Goal: Task Accomplishment & Management: Use online tool/utility

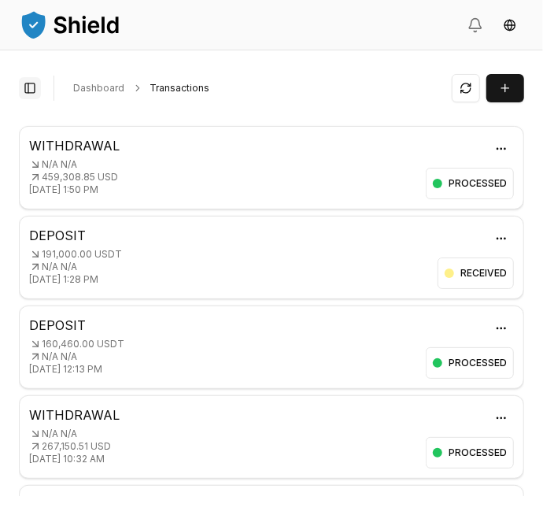
click at [38, 85] on button "Toggle Sidebar" at bounding box center [30, 88] width 22 height 22
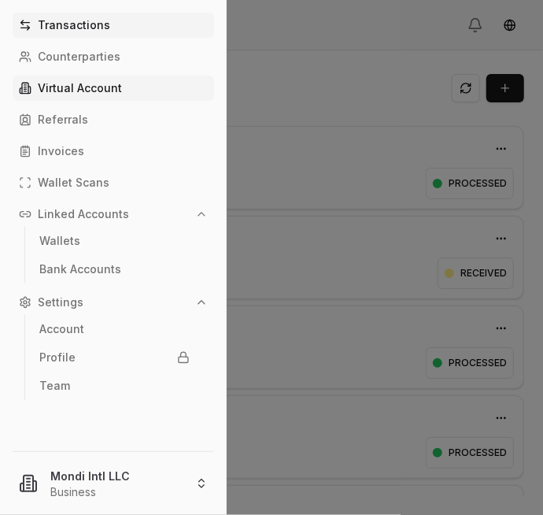
click at [101, 85] on p "Virtual Account" at bounding box center [80, 88] width 84 height 11
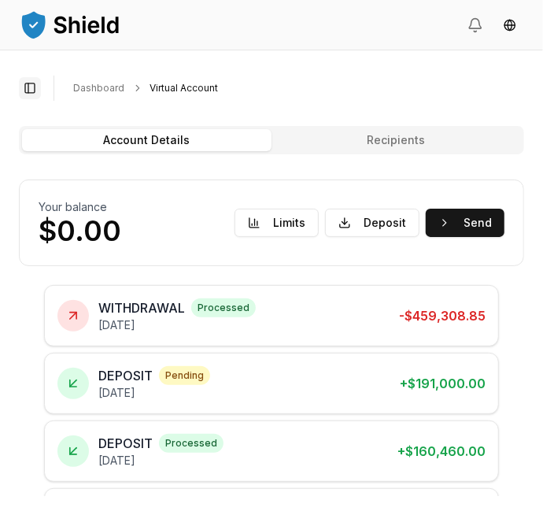
click at [32, 90] on button "Toggle Sidebar" at bounding box center [30, 88] width 22 height 22
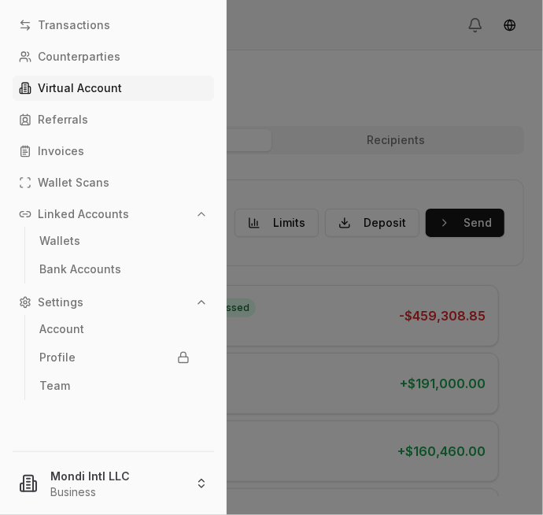
click at [320, 278] on div at bounding box center [271, 257] width 543 height 515
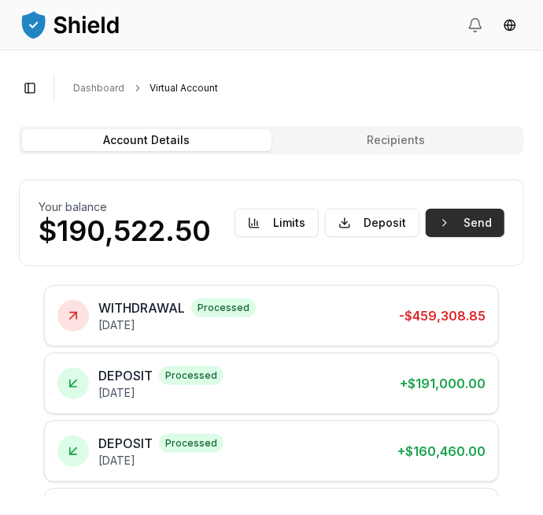
click at [473, 225] on button "Send" at bounding box center [465, 223] width 79 height 28
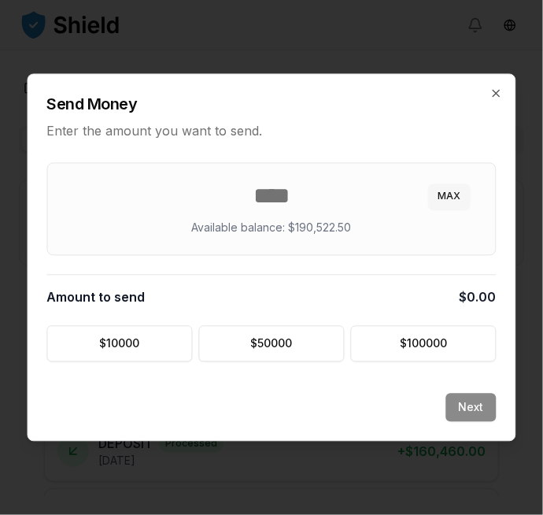
click at [446, 200] on button "MAX" at bounding box center [450, 196] width 42 height 25
type input "********"
click at [471, 405] on button "Next" at bounding box center [472, 408] width 50 height 28
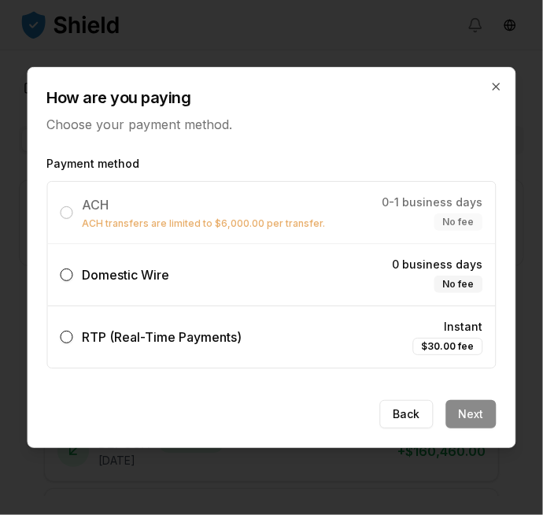
click at [127, 276] on span "Domestic Wire" at bounding box center [126, 275] width 87 height 16
click at [73, 276] on button "Domestic Wire 0 business days No fee" at bounding box center [67, 275] width 13 height 13
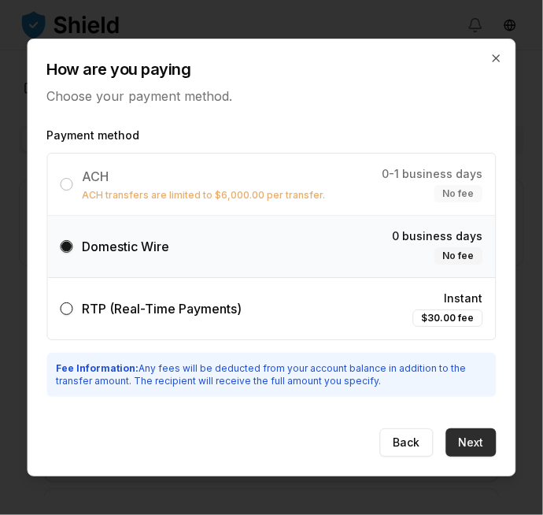
click at [477, 431] on button "Next" at bounding box center [472, 442] width 50 height 28
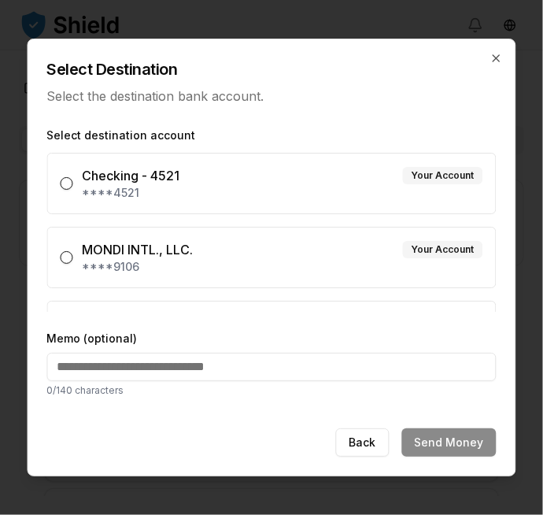
click at [214, 248] on div "MONDI INTL., LLC. Your Account" at bounding box center [283, 249] width 401 height 19
click at [73, 251] on button "MONDI INTL., LLC. Your Account ****9106" at bounding box center [67, 257] width 13 height 13
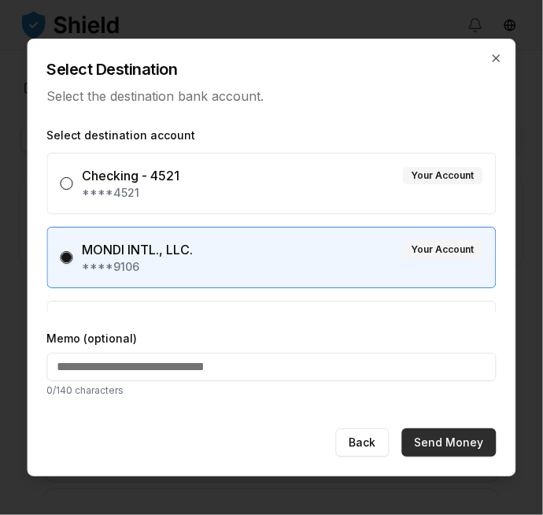
click at [463, 440] on button "Send Money" at bounding box center [449, 442] width 95 height 28
